Goal: Obtain resource: Download file/media

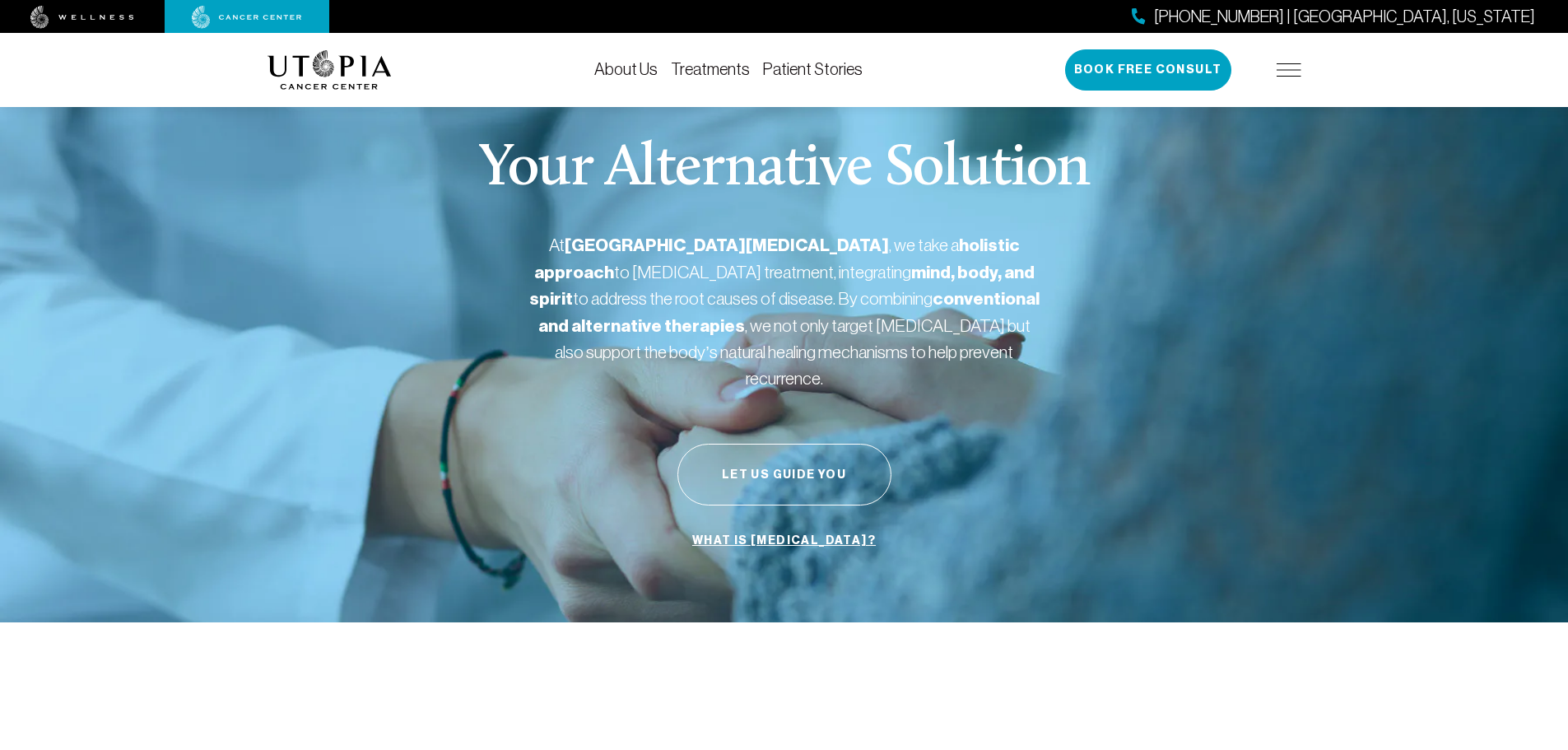
click at [646, 68] on link "About Us" at bounding box center [626, 69] width 63 height 18
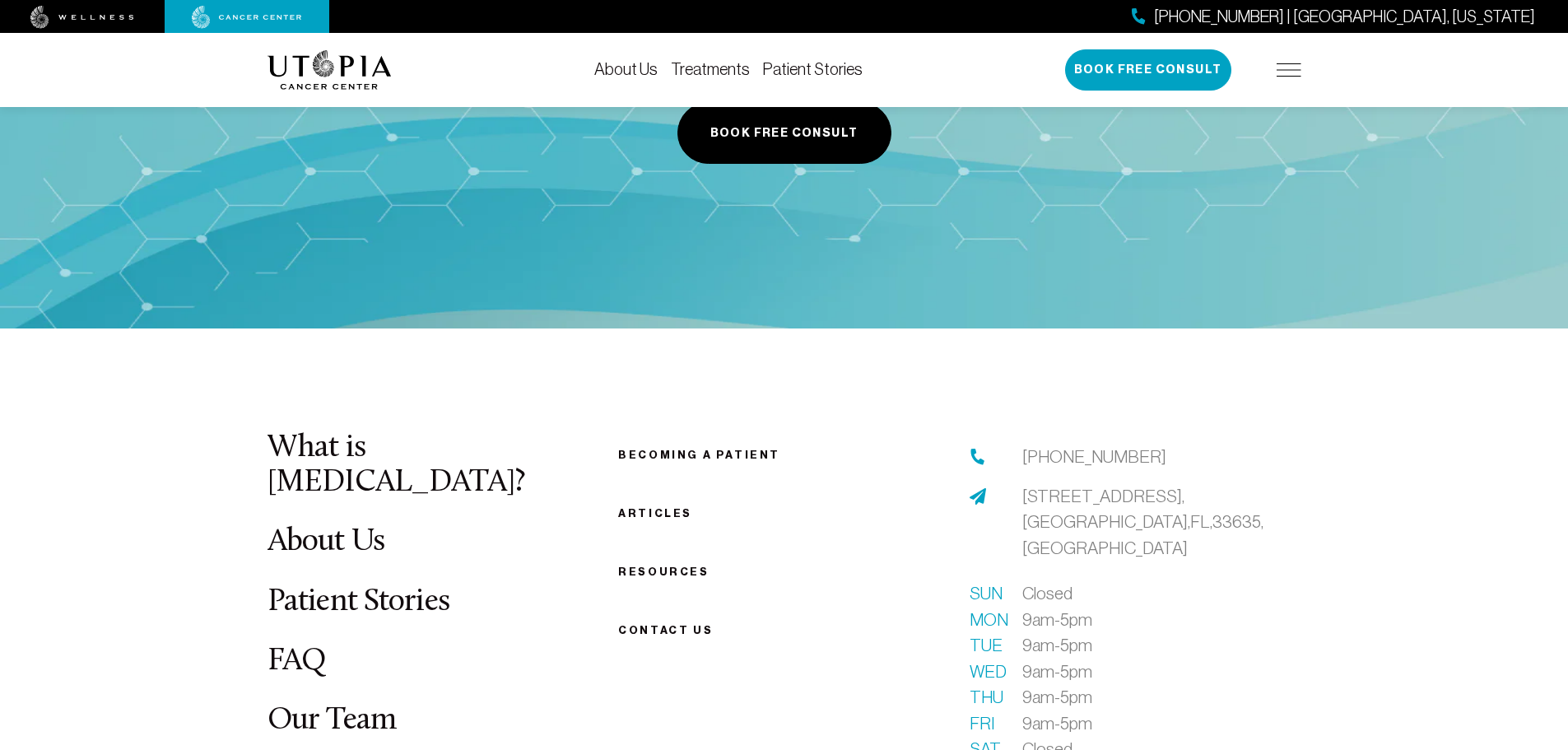
scroll to position [8315, 0]
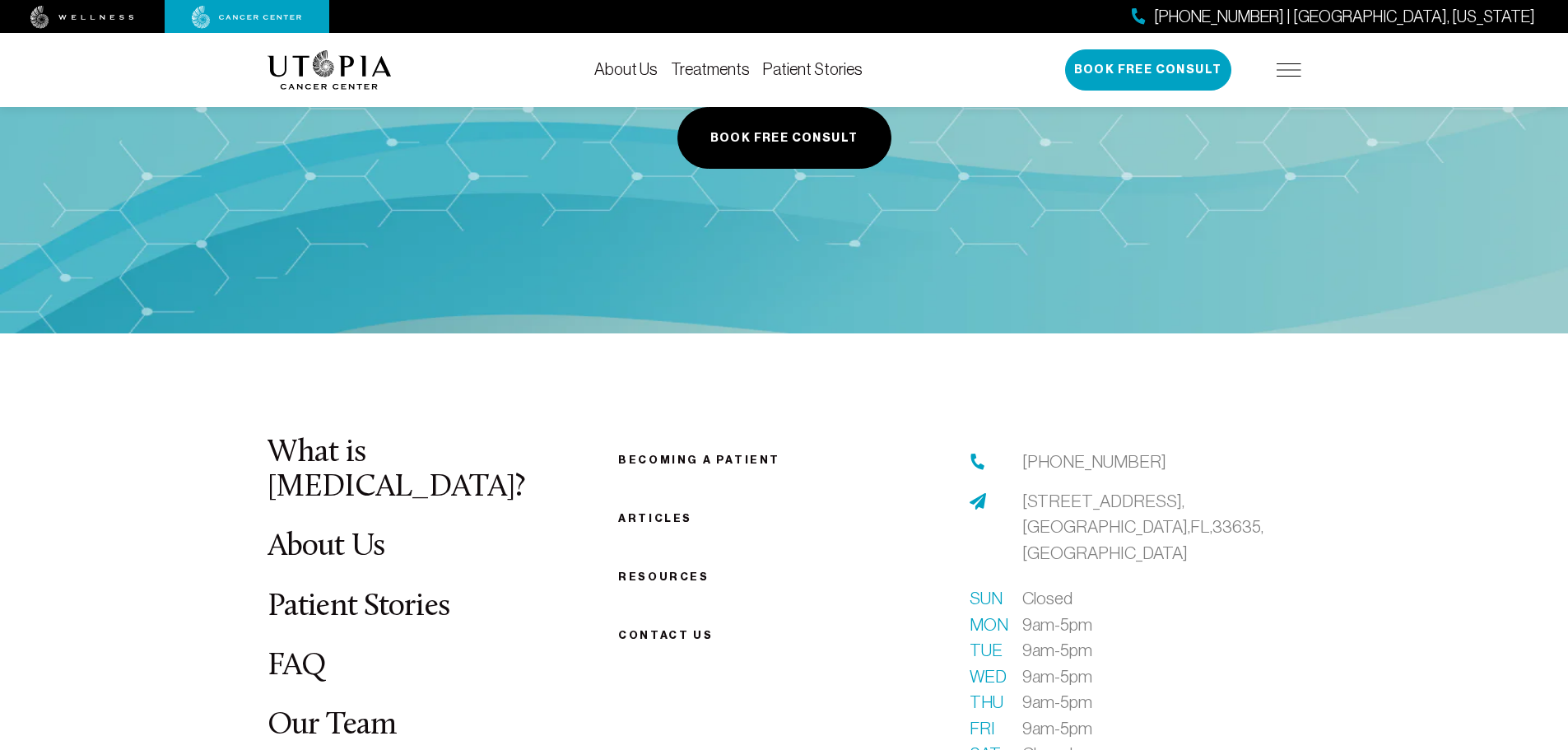
click at [648, 454] on link "Becoming a patient" at bounding box center [698, 460] width 162 height 12
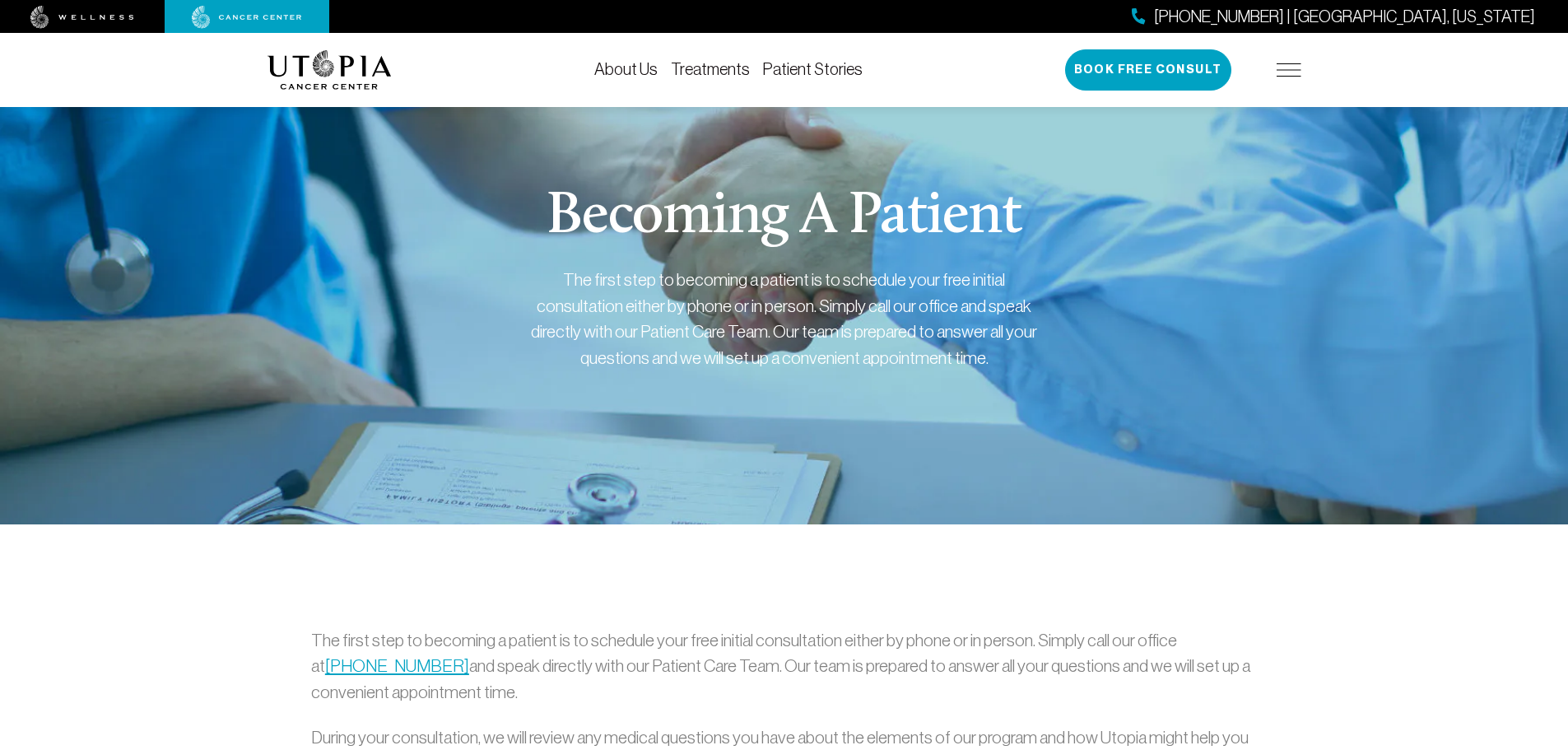
click at [1294, 65] on img at bounding box center [1288, 70] width 25 height 13
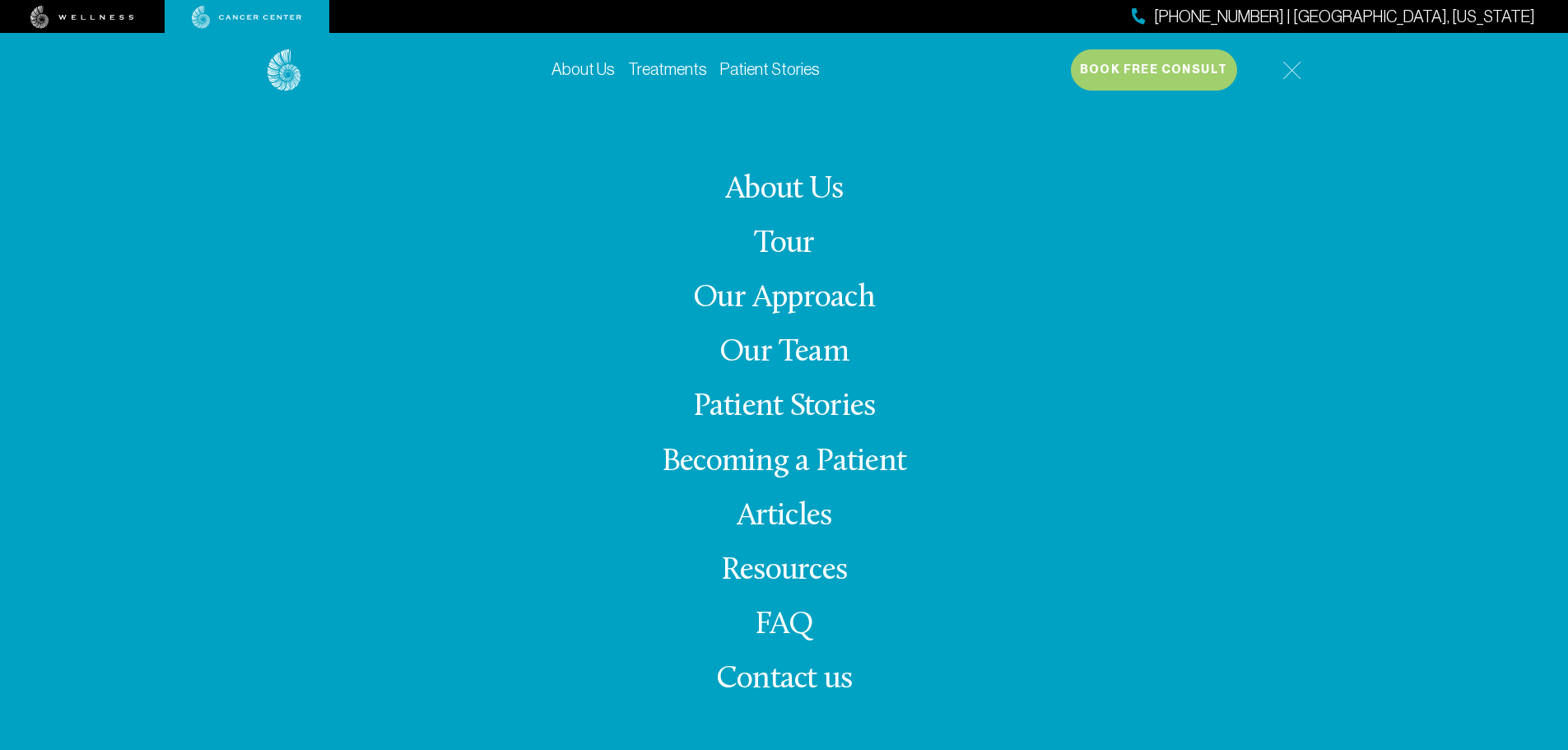
scroll to position [82, 0]
click at [801, 578] on link "Resources" at bounding box center [783, 571] width 126 height 32
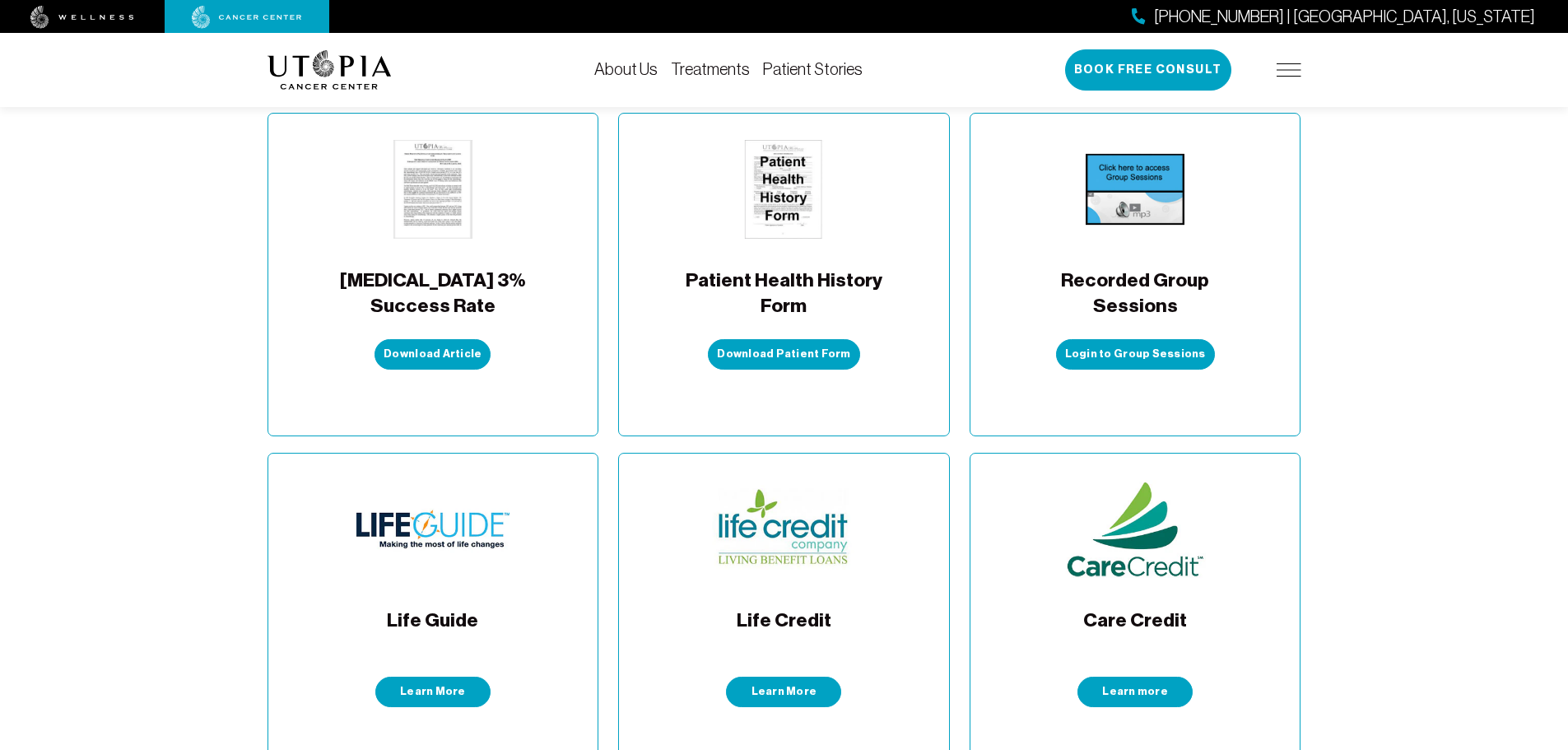
scroll to position [741, 0]
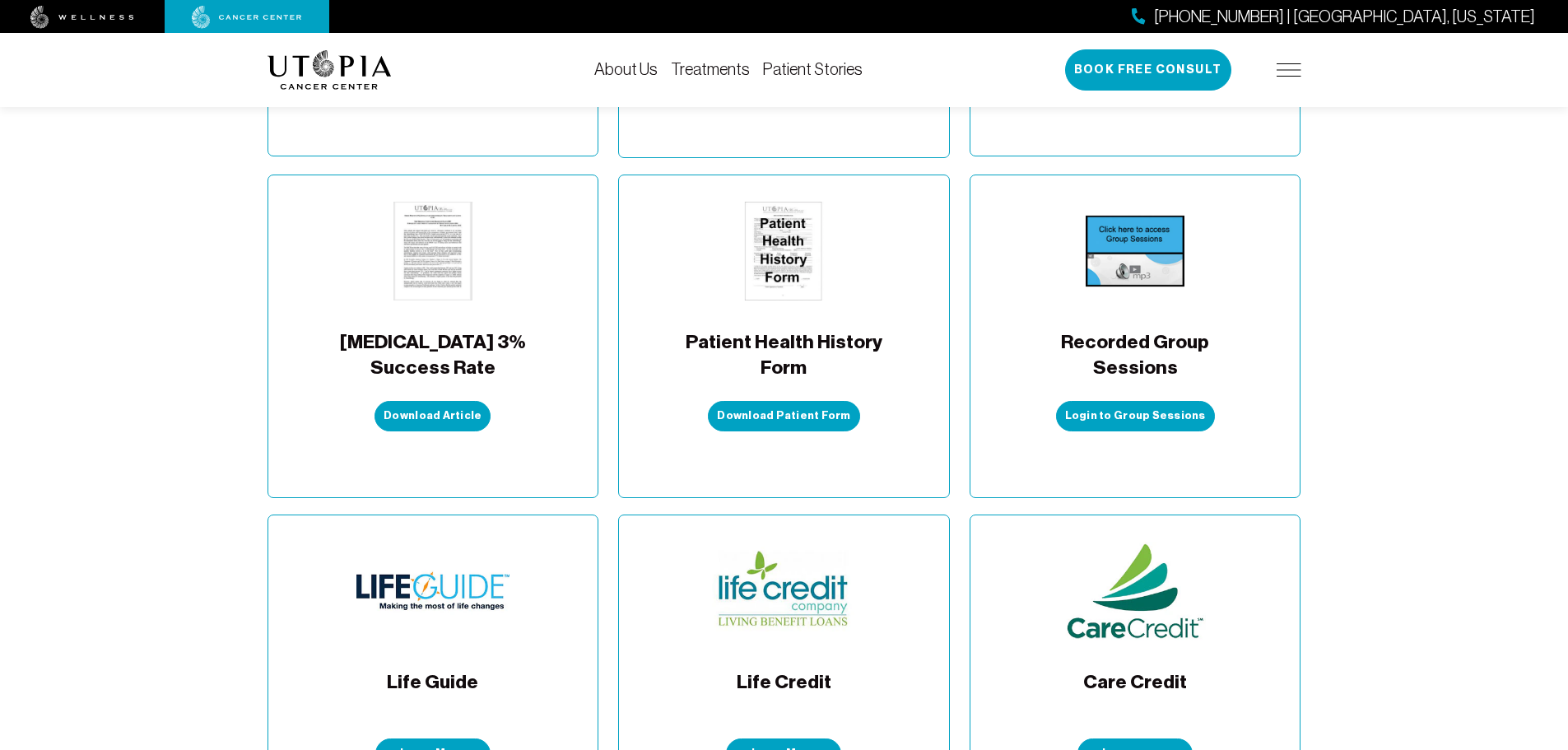
click at [437, 219] on img at bounding box center [432, 251] width 99 height 99
click at [447, 401] on link "Download Article" at bounding box center [432, 415] width 116 height 30
